Goal: Information Seeking & Learning: Check status

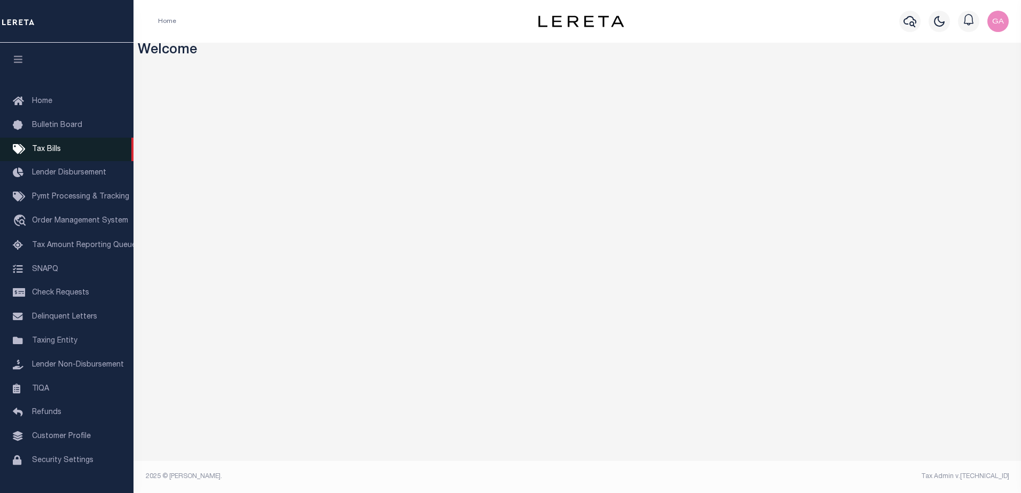
click at [57, 152] on span "Tax Bills" at bounding box center [46, 149] width 29 height 7
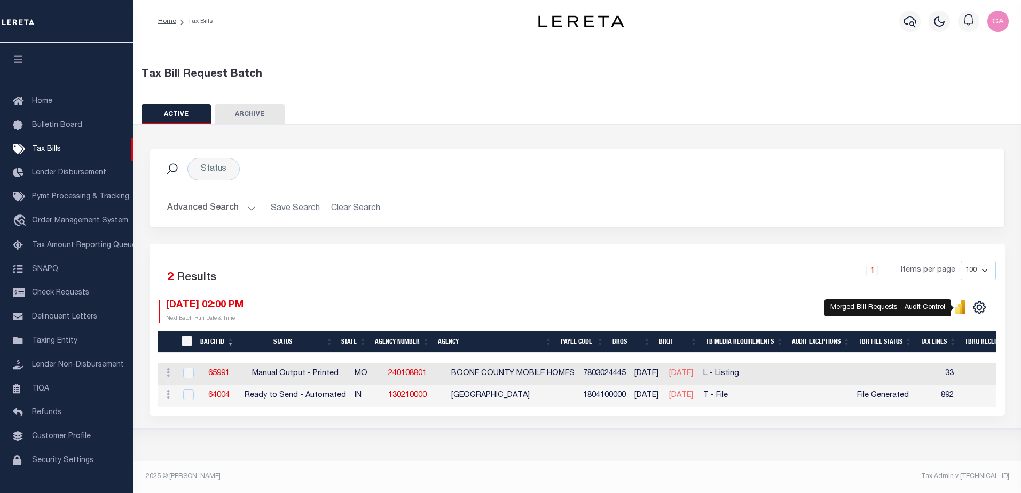
click at [956, 309] on icon "" at bounding box center [960, 308] width 12 height 14
click at [960, 308] on icon "" at bounding box center [960, 309] width 5 height 10
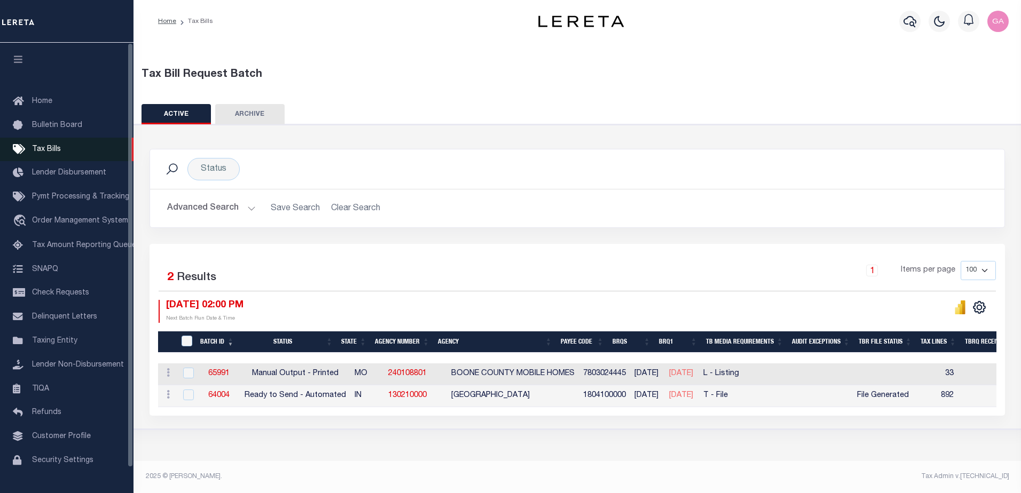
click at [40, 149] on span "Tax Bills" at bounding box center [46, 149] width 29 height 7
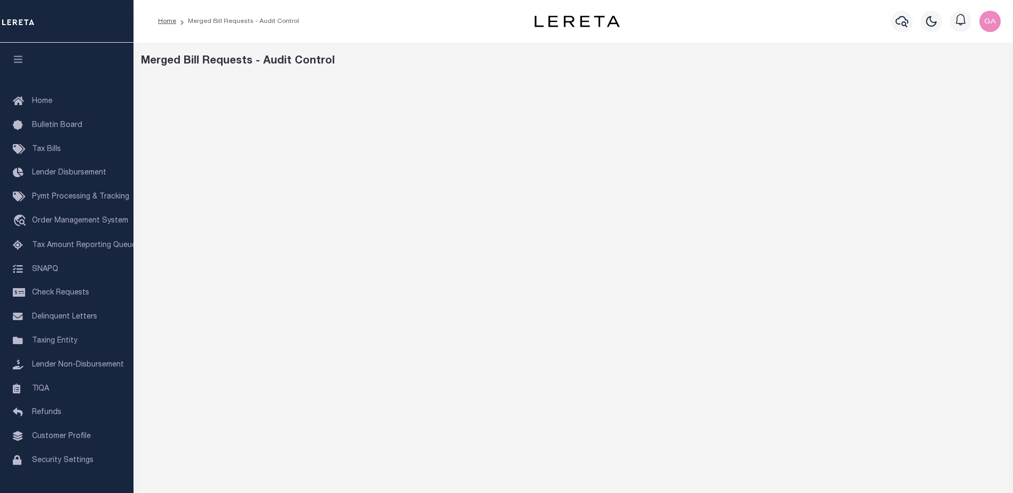
click at [365, 11] on div "Home Merged Bill Requests - Audit Control" at bounding box center [327, 21] width 357 height 22
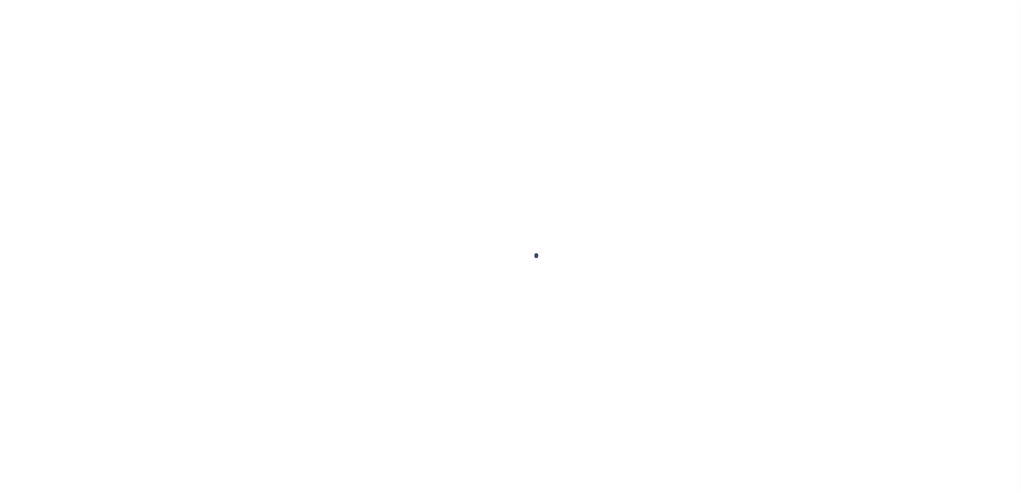
select select
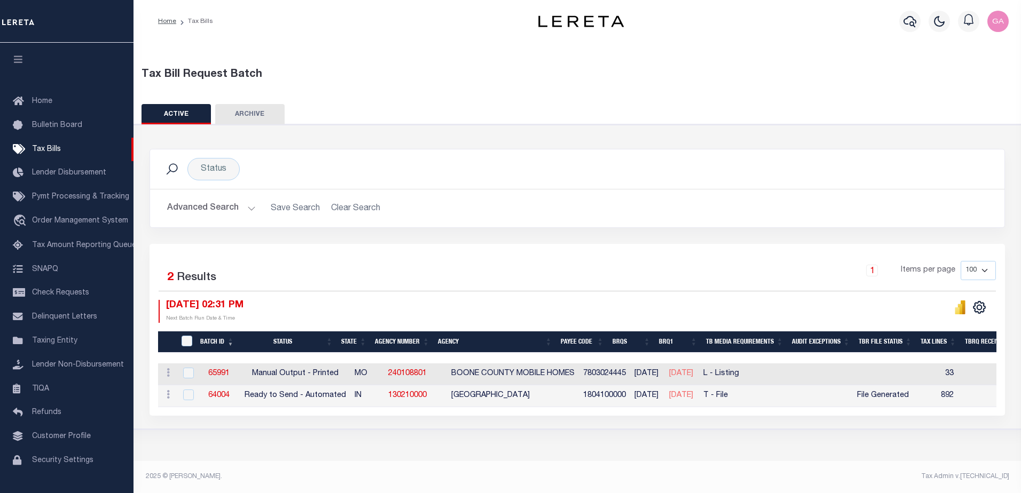
click at [246, 208] on button "Advanced Search" at bounding box center [211, 208] width 89 height 21
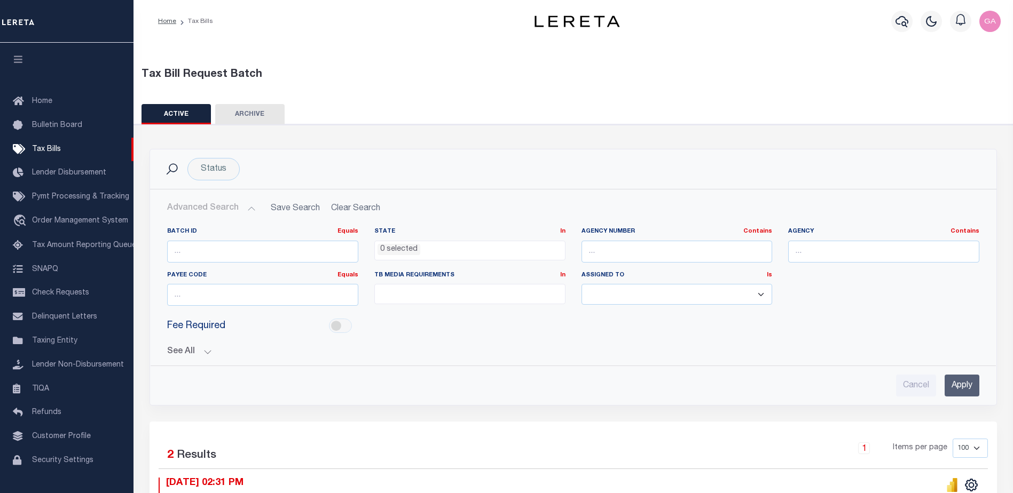
click at [205, 352] on button "See All" at bounding box center [573, 352] width 812 height 10
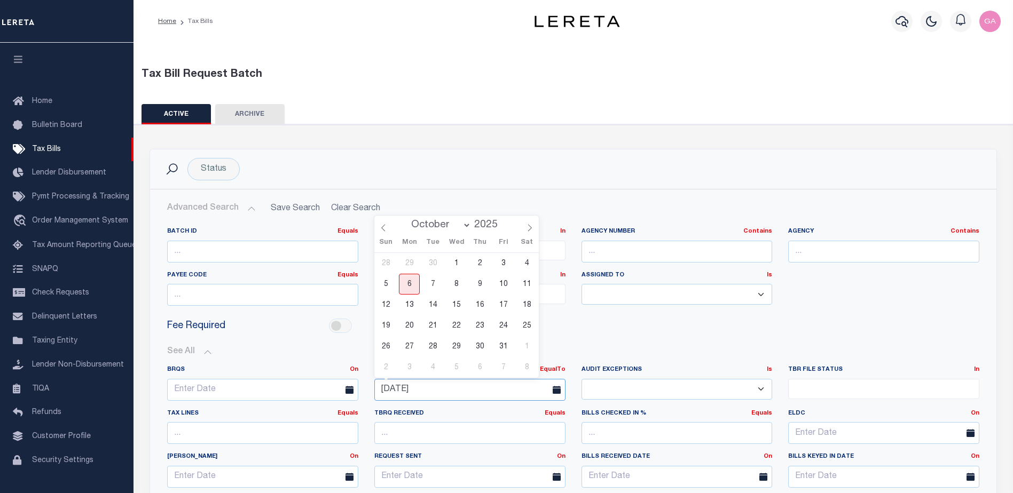
drag, startPoint x: 522, startPoint y: 393, endPoint x: 341, endPoint y: 384, distance: 181.7
click at [341, 384] on div "BRQS On On After Before Between BRQ1 EqualTo On After Before Between [DATE] Is" at bounding box center [573, 453] width 828 height 174
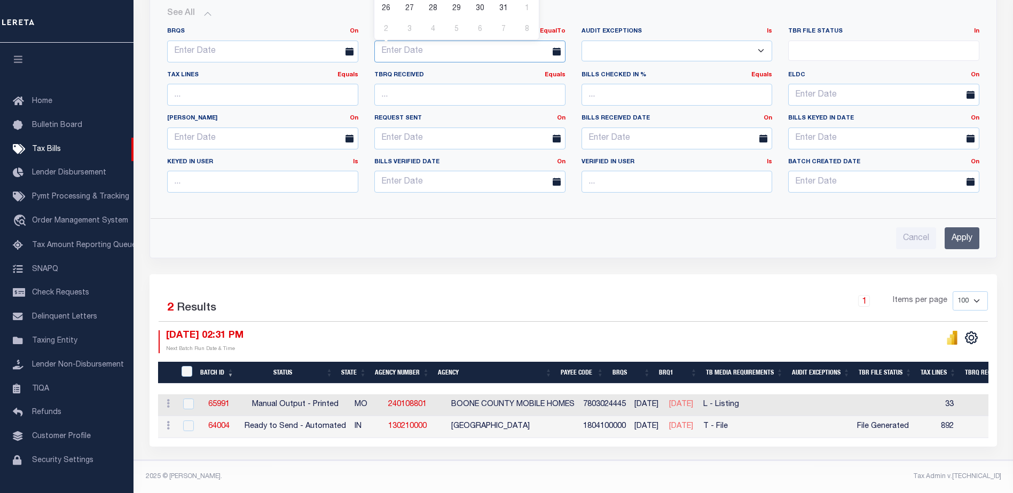
scroll to position [132, 0]
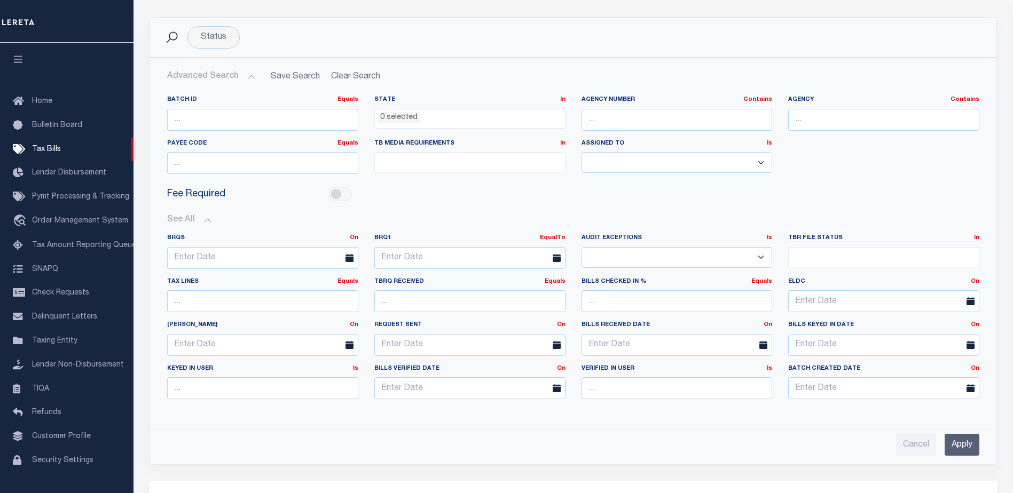
click at [739, 200] on div "Fee Required" at bounding box center [573, 195] width 828 height 24
click at [745, 255] on select "Yes No" at bounding box center [676, 257] width 191 height 21
select select "true"
click at [581, 247] on select "Yes No" at bounding box center [676, 257] width 191 height 21
click at [958, 443] on input "Apply" at bounding box center [961, 445] width 35 height 22
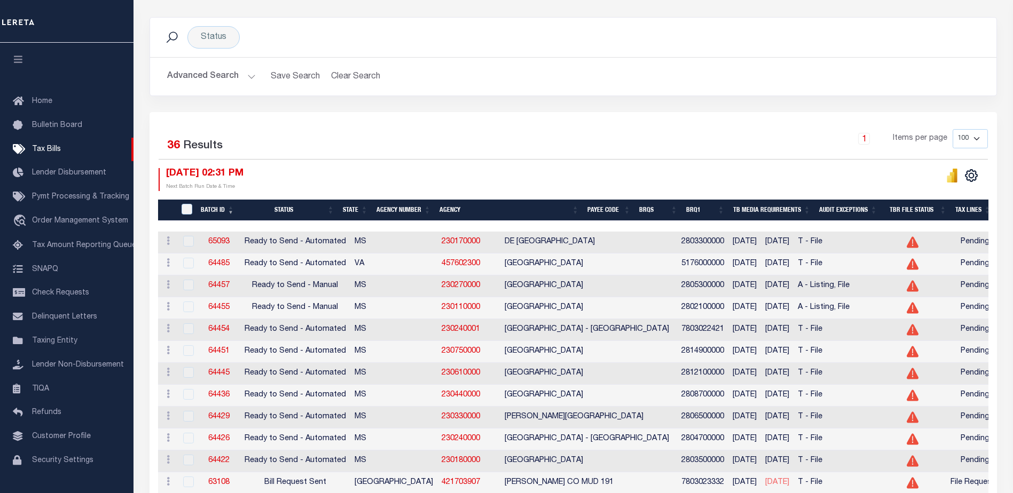
scroll to position [0, 0]
